Goal: Transaction & Acquisition: Purchase product/service

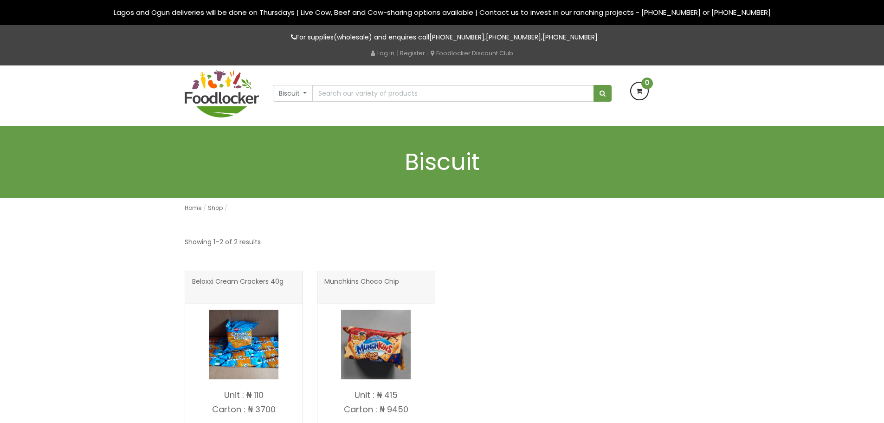
scroll to position [23, 0]
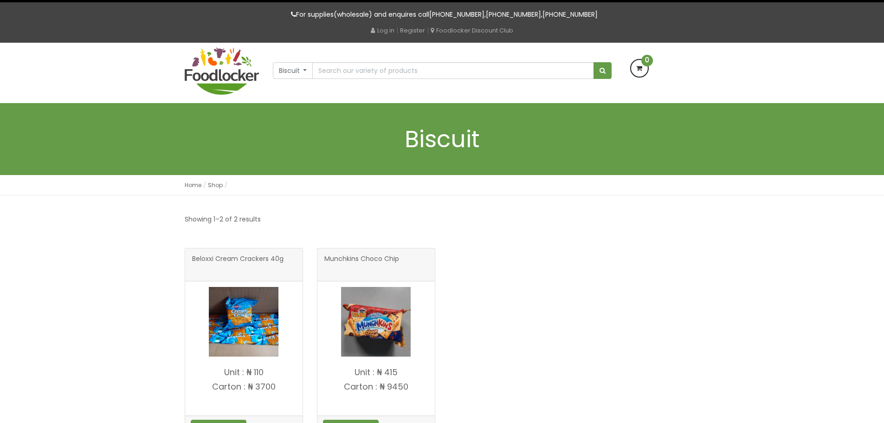
click at [244, 328] on img at bounding box center [244, 322] width 70 height 70
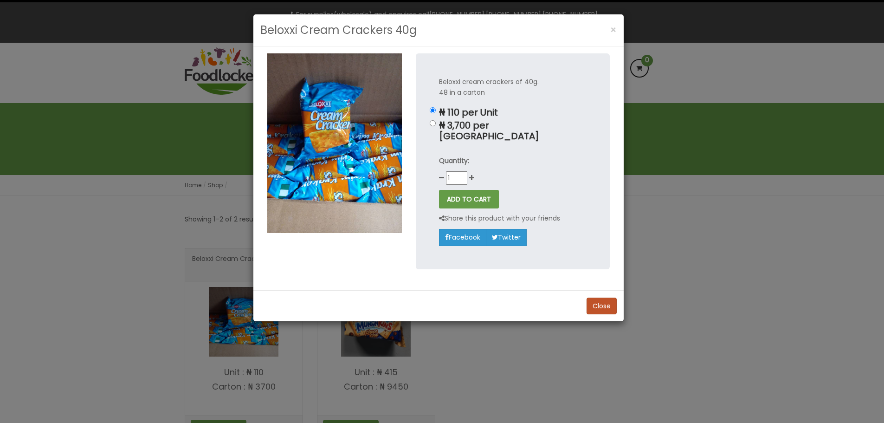
scroll to position [0, 0]
click at [613, 297] on button "Close" at bounding box center [602, 305] width 30 height 17
